Goal: Information Seeking & Learning: Find specific fact

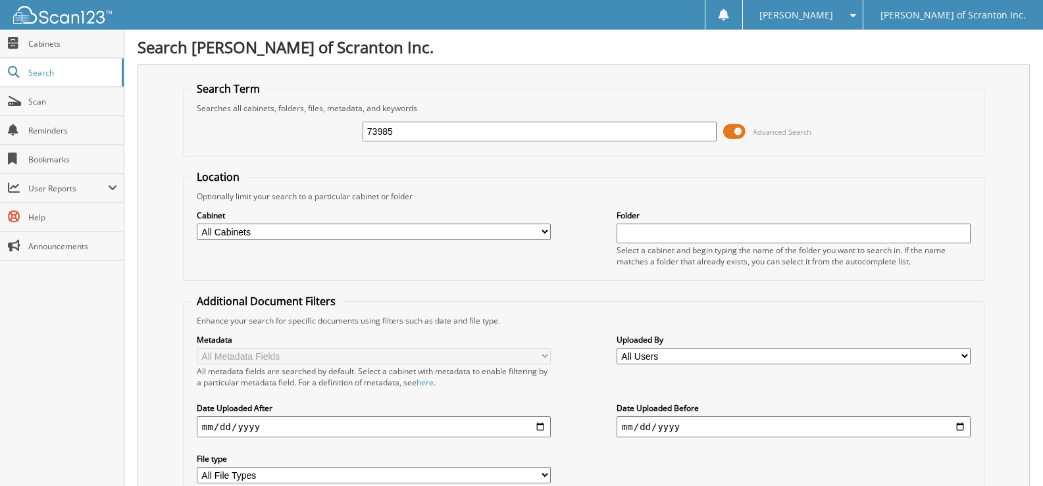
type input "73985"
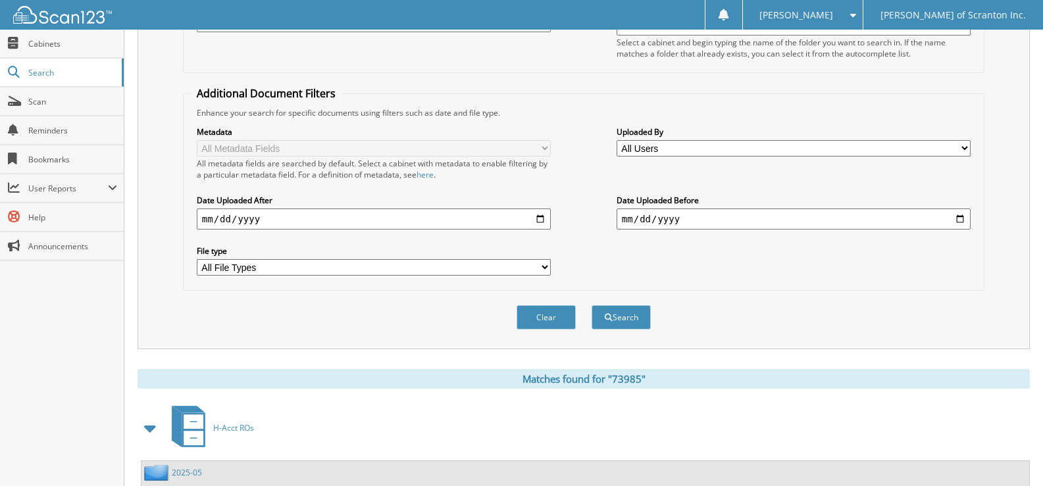
scroll to position [395, 0]
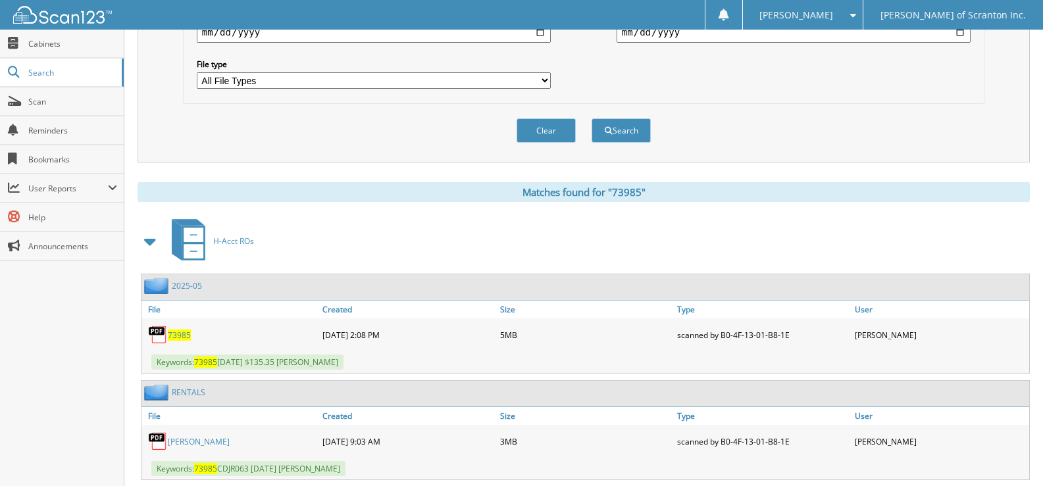
click at [182, 336] on span "73985" at bounding box center [179, 335] width 23 height 11
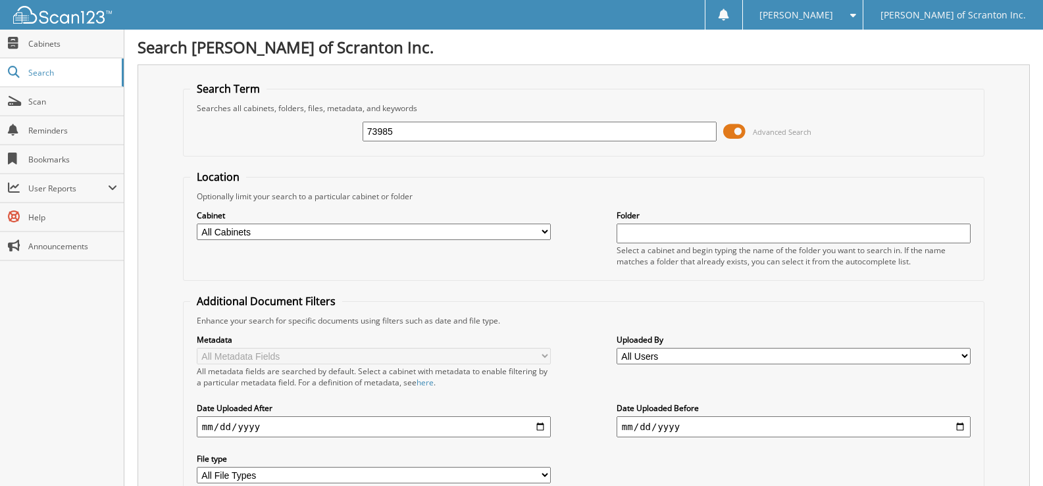
type input "73985"
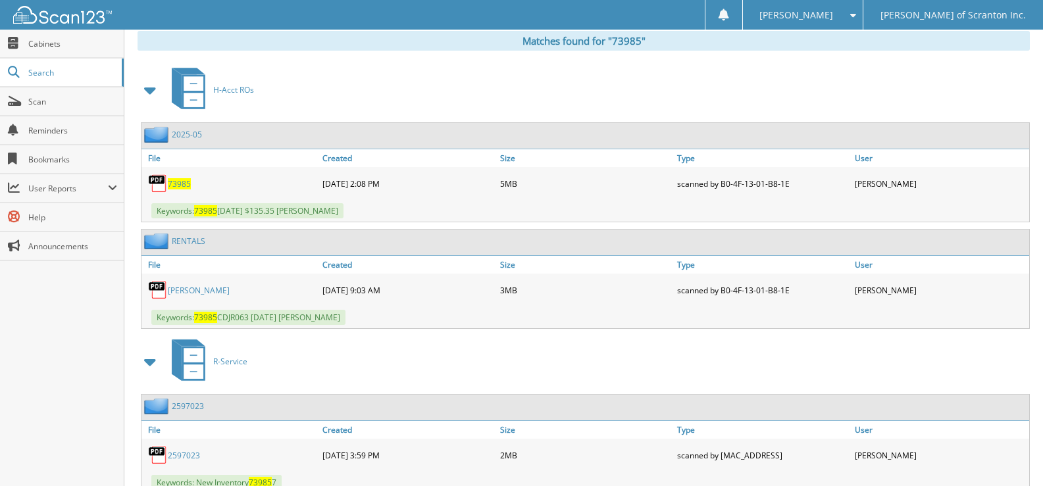
scroll to position [522, 0]
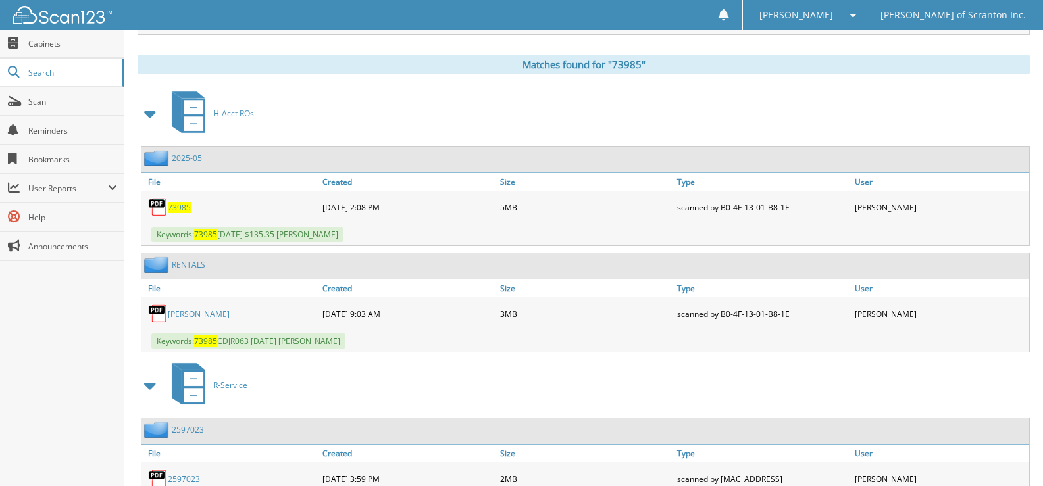
click at [249, 239] on span "Keywords: 73985 05/31/2025 $135.35 BRIAN HOLLENBECK" at bounding box center [247, 234] width 192 height 15
click at [182, 209] on span "73985" at bounding box center [179, 207] width 23 height 11
